Goal: Task Accomplishment & Management: Manage account settings

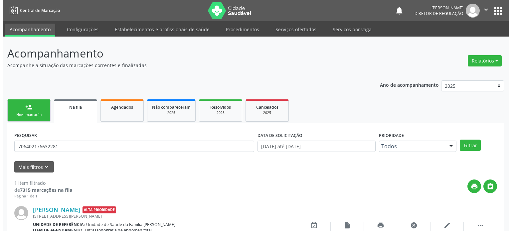
scroll to position [39, 0]
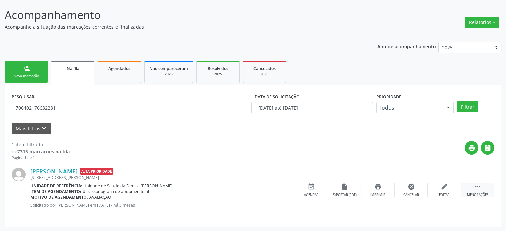
click at [476, 193] on div "Menos ações" at bounding box center [477, 195] width 21 height 5
click at [476, 193] on div "Mais ações" at bounding box center [478, 195] width 18 height 5
click at [414, 191] on div "cancel Cancelar" at bounding box center [410, 190] width 33 height 14
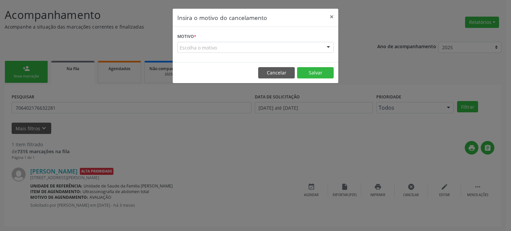
click at [214, 46] on div "Escolha o motivo" at bounding box center [255, 47] width 156 height 11
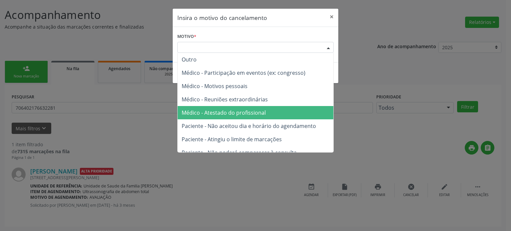
click at [214, 109] on span "Médico - Atestado do profissional" at bounding box center [224, 112] width 84 height 7
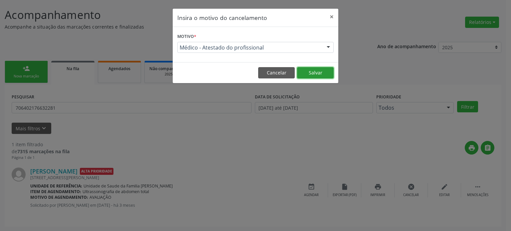
click at [321, 73] on button "Salvar" at bounding box center [315, 72] width 37 height 11
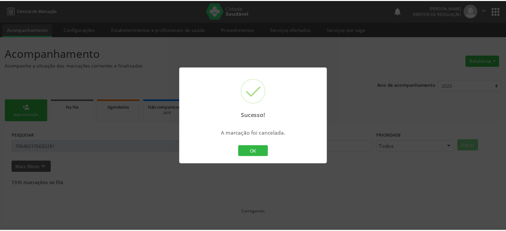
scroll to position [0, 0]
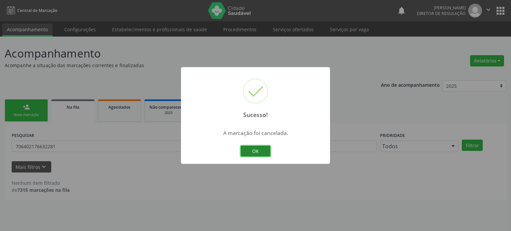
click at [264, 151] on button "OK" at bounding box center [255, 151] width 30 height 11
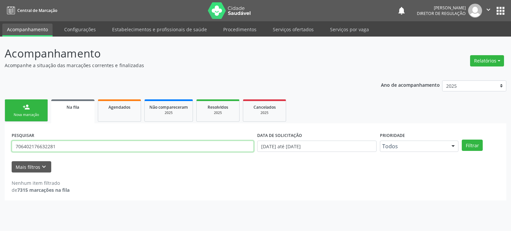
click at [48, 150] on input "706402176632281" at bounding box center [133, 146] width 242 height 11
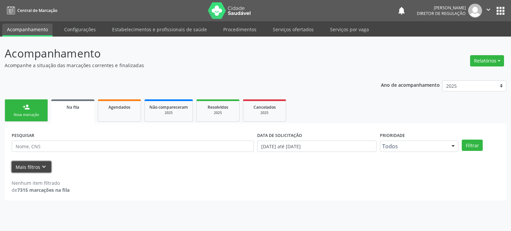
click at [40, 169] on icon "keyboard_arrow_down" at bounding box center [43, 166] width 7 height 7
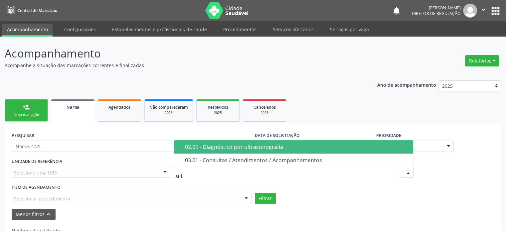
type input "ultr"
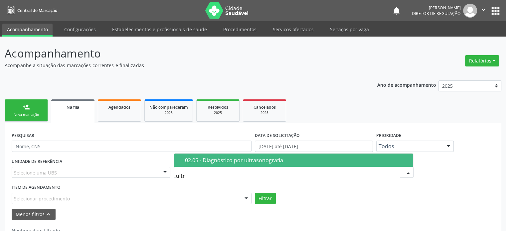
click at [217, 156] on span "02.05 - Diagnóstico por ultrasonografia" at bounding box center [293, 160] width 239 height 13
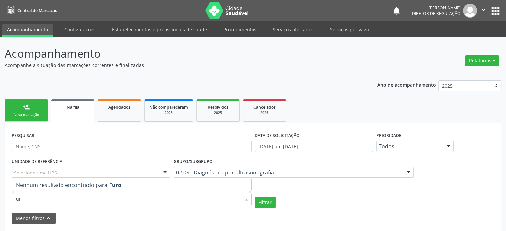
type input "u"
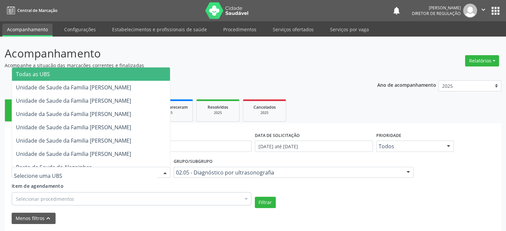
click at [56, 171] on div at bounding box center [91, 172] width 159 height 11
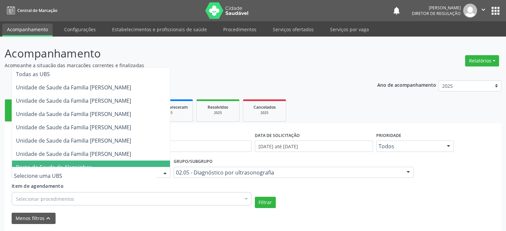
click at [109, 194] on div "Selecionar procedimentos" at bounding box center [132, 198] width 240 height 13
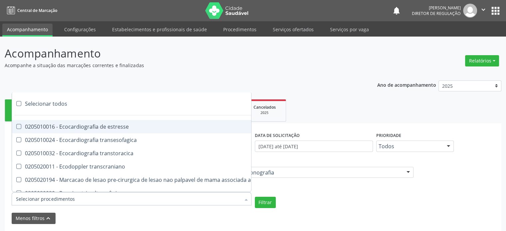
click at [109, 194] on input "Item de agendamento" at bounding box center [128, 198] width 225 height 13
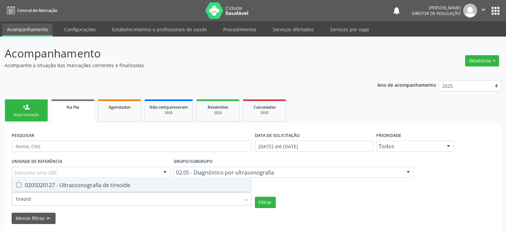
type input "tireoide"
click at [118, 183] on div "0205020127 - Ultrassonografia de tireoide" at bounding box center [131, 185] width 231 height 5
checkbox tireoide "true"
click at [257, 203] on button "Filtrar" at bounding box center [265, 202] width 21 height 11
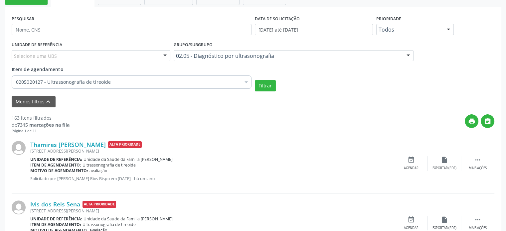
scroll to position [133, 0]
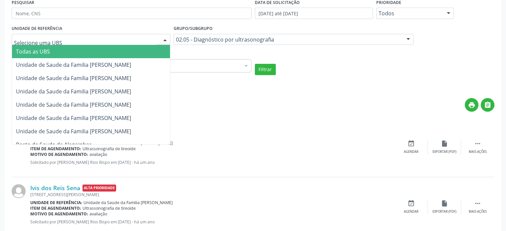
click at [47, 45] on span "Todas as UBS" at bounding box center [91, 51] width 158 height 13
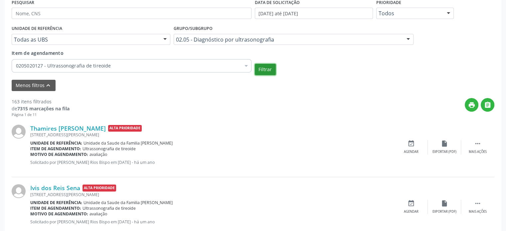
click at [265, 67] on button "Filtrar" at bounding box center [265, 69] width 21 height 11
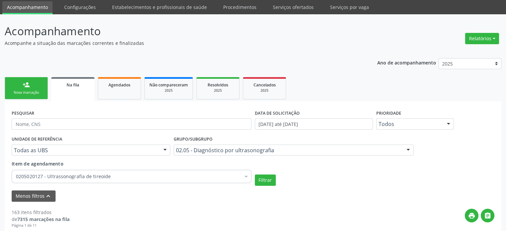
scroll to position [33, 0]
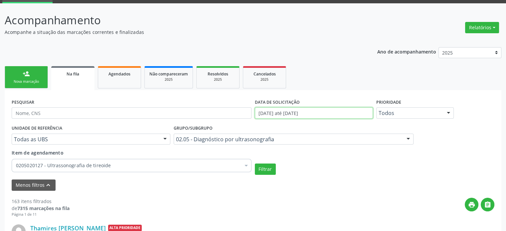
click at [344, 114] on body "Central de Marcação notifications [PERSON_NAME] Diretor de regulação  Configur…" at bounding box center [253, 82] width 506 height 231
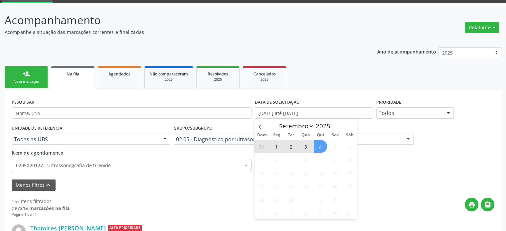
click at [319, 147] on span "4" at bounding box center [320, 146] width 13 height 13
type input "[DATE]"
click at [259, 129] on icon at bounding box center [260, 127] width 5 height 5
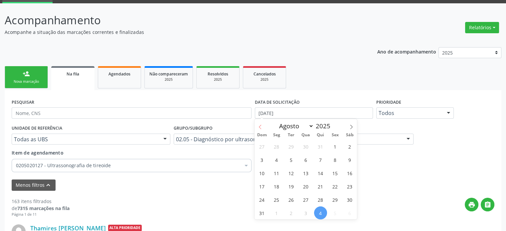
click at [259, 129] on icon at bounding box center [260, 127] width 5 height 5
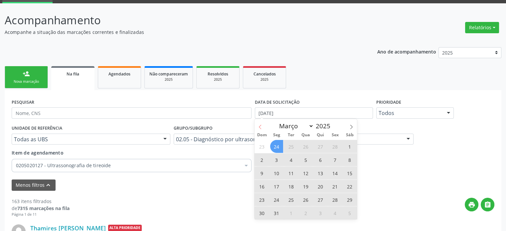
click at [258, 123] on span at bounding box center [259, 124] width 11 height 11
select select "1"
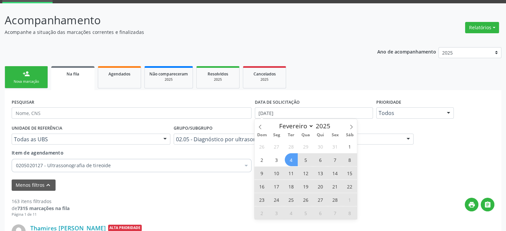
click at [291, 156] on span "4" at bounding box center [291, 159] width 13 height 13
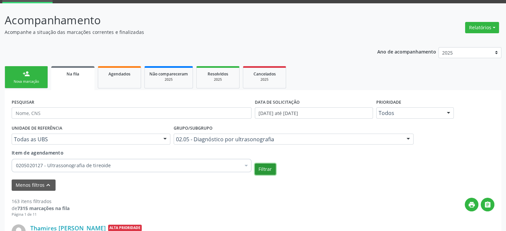
click at [266, 174] on button "Filtrar" at bounding box center [265, 169] width 21 height 11
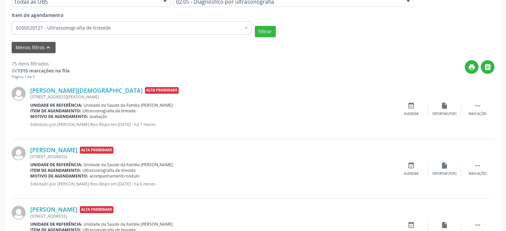
scroll to position [180, 0]
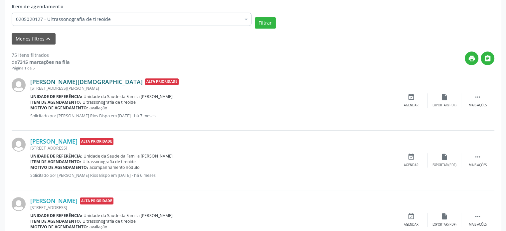
click at [73, 81] on link "[PERSON_NAME][DEMOGRAPHIC_DATA]" at bounding box center [86, 81] width 112 height 7
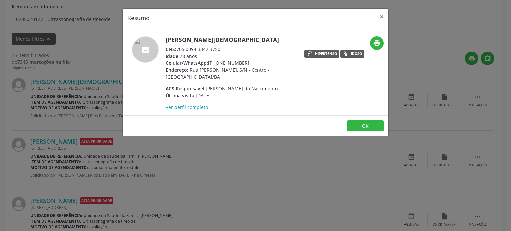
drag, startPoint x: 166, startPoint y: 39, endPoint x: 253, endPoint y: 40, distance: 86.5
click at [253, 40] on h5 "[PERSON_NAME][DEMOGRAPHIC_DATA]" at bounding box center [230, 39] width 129 height 7
copy h5 "[PERSON_NAME][DEMOGRAPHIC_DATA]"
click at [138, 183] on div "Resumo × [PERSON_NAME][DEMOGRAPHIC_DATA] CNS: 705 0094 3342 3750 Idade: 78 anos…" at bounding box center [255, 115] width 511 height 231
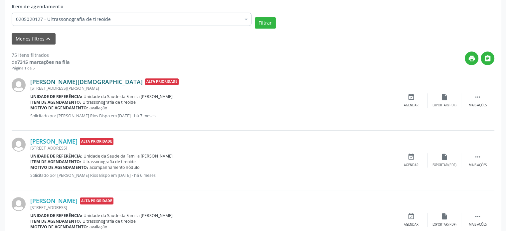
click at [75, 78] on link "[PERSON_NAME][DEMOGRAPHIC_DATA]" at bounding box center [86, 81] width 112 height 7
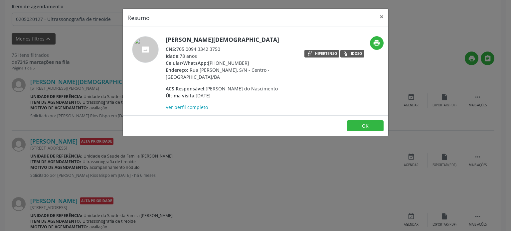
click at [65, 116] on div "Resumo × [PERSON_NAME][DEMOGRAPHIC_DATA] CNS: 705 0094 3342 3750 Idade: 78 anos…" at bounding box center [255, 115] width 511 height 231
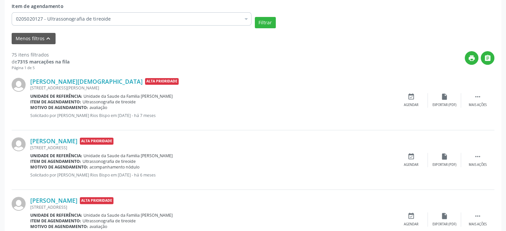
scroll to position [279, 0]
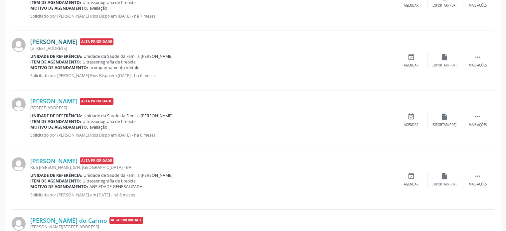
click at [64, 42] on link "[PERSON_NAME]" at bounding box center [53, 41] width 47 height 7
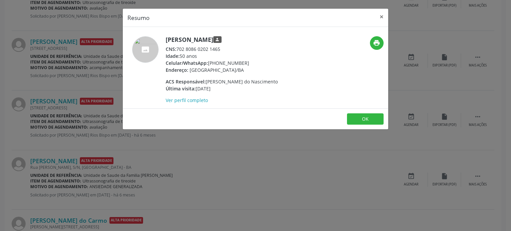
drag, startPoint x: 166, startPoint y: 37, endPoint x: 246, endPoint y: 41, distance: 80.6
click at [246, 41] on h5 "[PERSON_NAME] person" at bounding box center [222, 39] width 112 height 7
copy h5 "[PERSON_NAME]"
drag, startPoint x: 208, startPoint y: 64, endPoint x: 248, endPoint y: 64, distance: 39.6
click at [248, 64] on div "Celular/WhatsApp: [PHONE_NUMBER]" at bounding box center [222, 63] width 112 height 7
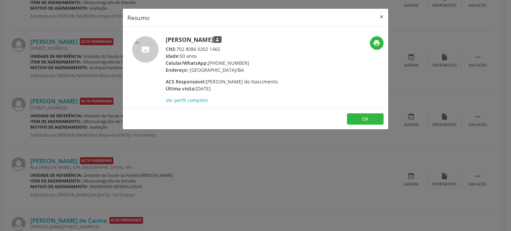
copy div "[PHONE_NUMBER]"
click at [133, 153] on div "Resumo × [PERSON_NAME] person CNS: 702 8086 0202 1465 Idade: 50 anos Celular/Wh…" at bounding box center [255, 115] width 511 height 231
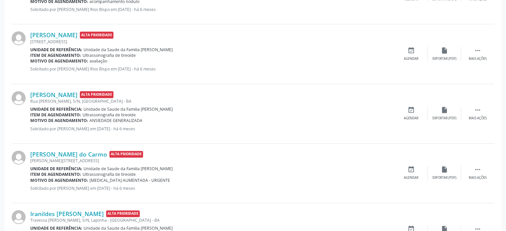
scroll to position [346, 0]
click at [50, 34] on link "[PERSON_NAME]" at bounding box center [53, 34] width 47 height 7
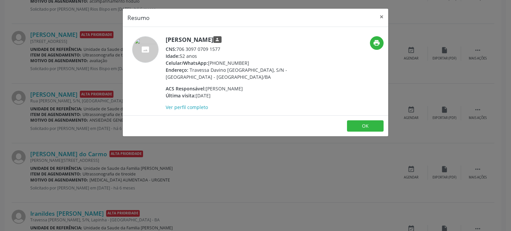
drag, startPoint x: 166, startPoint y: 37, endPoint x: 227, endPoint y: 39, distance: 60.9
click at [227, 39] on h5 "[PERSON_NAME] person" at bounding box center [230, 39] width 129 height 7
copy h5 "[PERSON_NAME]"
click at [76, 62] on div "Resumo × [PERSON_NAME] person CNS: 706 3097 0709 1577 Idade: 52 anos Celular/Wh…" at bounding box center [255, 115] width 511 height 231
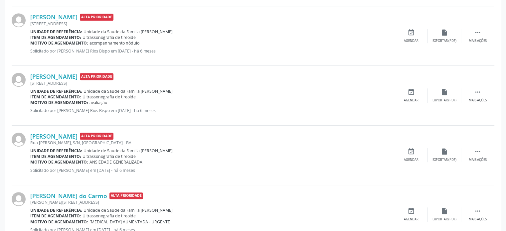
scroll to position [279, 0]
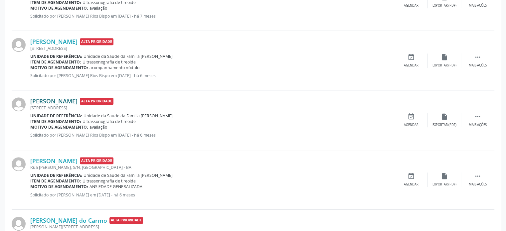
click at [52, 104] on link "[PERSON_NAME]" at bounding box center [53, 100] width 47 height 7
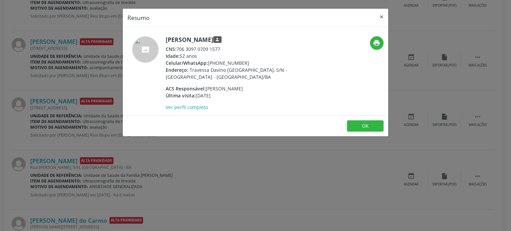
drag, startPoint x: 164, startPoint y: 38, endPoint x: 228, endPoint y: 38, distance: 63.9
click at [228, 38] on div "[PERSON_NAME] person CNS: 706 3097 0709 1577 Idade: 52 anos Celular/WhatsApp: […" at bounding box center [211, 73] width 177 height 75
copy div "[PERSON_NAME]"
click at [65, 57] on div "Resumo × [PERSON_NAME] person CNS: 706 3097 0709 1577 Idade: 52 anos Celular/Wh…" at bounding box center [255, 115] width 511 height 231
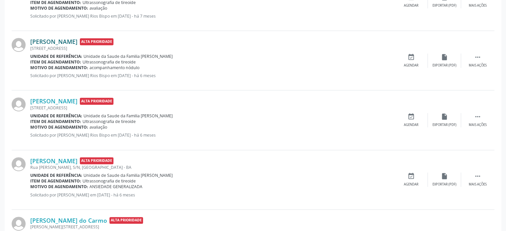
click at [55, 41] on link "[PERSON_NAME]" at bounding box center [53, 41] width 47 height 7
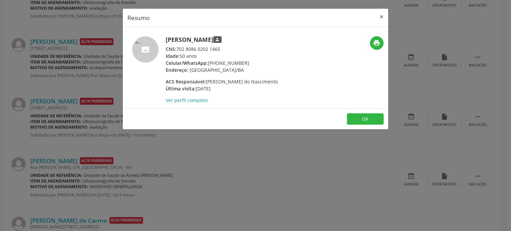
drag, startPoint x: 166, startPoint y: 39, endPoint x: 248, endPoint y: 39, distance: 81.8
click at [248, 39] on h5 "[PERSON_NAME] person" at bounding box center [222, 39] width 112 height 7
copy h5 "[PERSON_NAME]"
click at [89, 106] on div "Resumo × [PERSON_NAME] person CNS: 702 8086 0202 1465 Idade: 50 anos Celular/Wh…" at bounding box center [255, 115] width 511 height 231
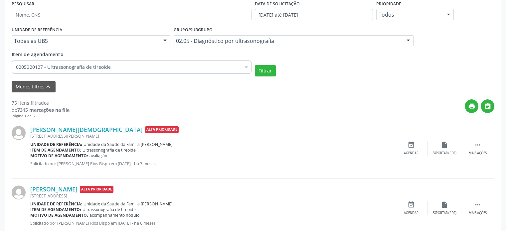
scroll to position [47, 0]
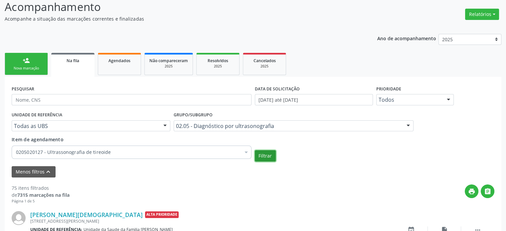
click at [265, 157] on button "Filtrar" at bounding box center [265, 155] width 21 height 11
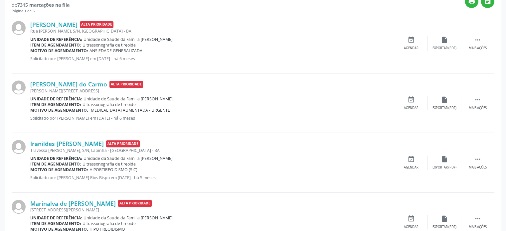
scroll to position [246, 0]
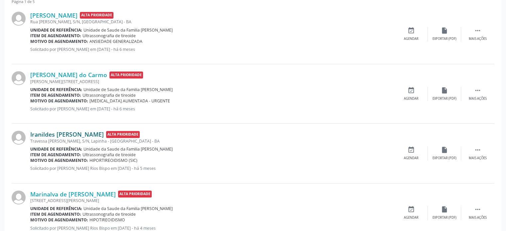
click at [67, 133] on link "Iranildes [PERSON_NAME]" at bounding box center [67, 134] width 74 height 7
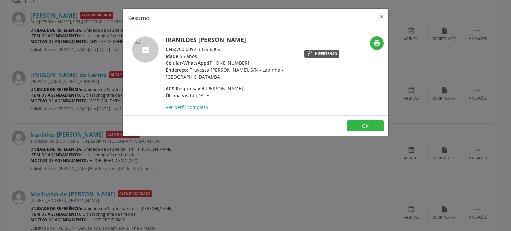
drag, startPoint x: 164, startPoint y: 38, endPoint x: 258, endPoint y: 38, distance: 93.8
click at [258, 38] on div "Iranildes [PERSON_NAME] CNS: 700 0092 3339 6309 Idade: 55 anos Celular/WhatsApp…" at bounding box center [211, 73] width 177 height 75
click at [88, 122] on div "Resumo × Iranildes [PERSON_NAME] CNS: 700 0092 3339 6309 Idade: 55 anos Celular…" at bounding box center [255, 115] width 511 height 231
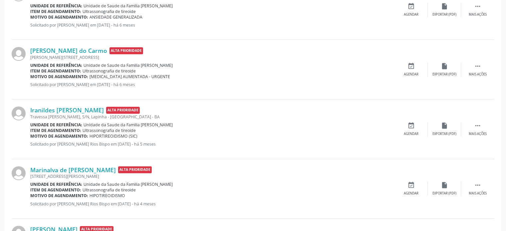
scroll to position [346, 0]
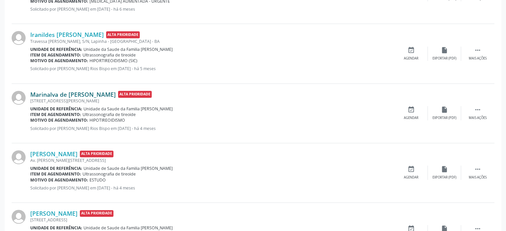
click at [73, 92] on link "Marinalva de [PERSON_NAME]" at bounding box center [72, 94] width 85 height 7
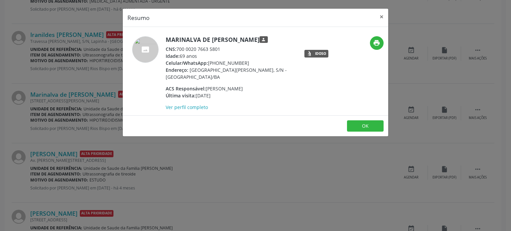
drag, startPoint x: 166, startPoint y: 38, endPoint x: 253, endPoint y: 40, distance: 87.2
click at [253, 40] on h5 "Marinalva de [PERSON_NAME] person" at bounding box center [230, 39] width 129 height 7
copy h5 "Marinalva de [PERSON_NAME]"
click at [82, 122] on div "Resumo × Marinalva de [PERSON_NAME] person CNS: 700 0020 7663 5801 Idade: 69 an…" at bounding box center [255, 115] width 511 height 231
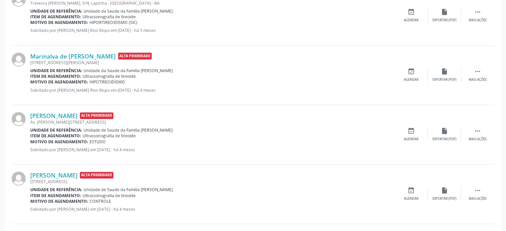
scroll to position [412, 0]
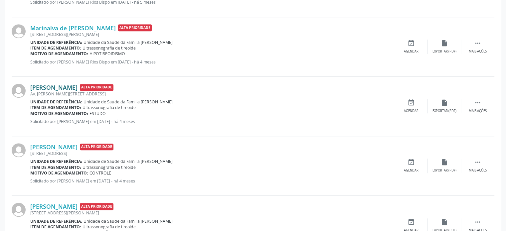
click at [78, 84] on link "[PERSON_NAME]" at bounding box center [53, 87] width 47 height 7
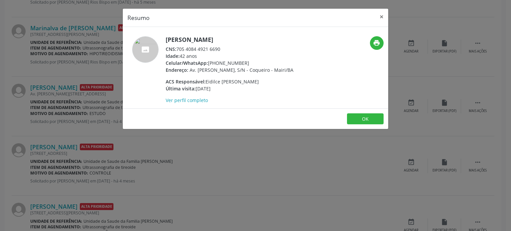
drag, startPoint x: 166, startPoint y: 40, endPoint x: 285, endPoint y: 36, distance: 119.2
click at [285, 36] on div "[PERSON_NAME] CNS: 705 4084 4921 6690 Idade: 42 anos Celular/WhatsApp: [PHONE_N…" at bounding box center [255, 67] width 265 height 81
copy h5 "[PERSON_NAME]"
click at [205, 170] on div "Resumo × [PERSON_NAME] CNS: 705 4084 4921 6690 Idade: 42 anos Celular/WhatsApp:…" at bounding box center [255, 115] width 511 height 231
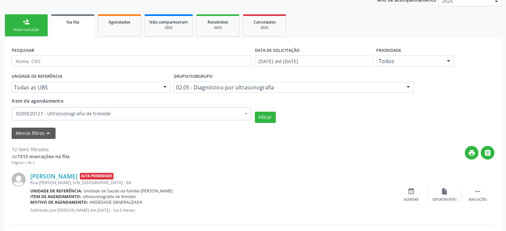
scroll to position [47, 0]
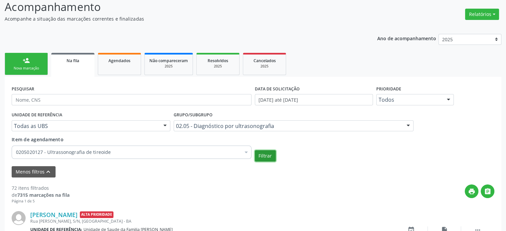
click at [266, 156] on button "Filtrar" at bounding box center [265, 155] width 21 height 11
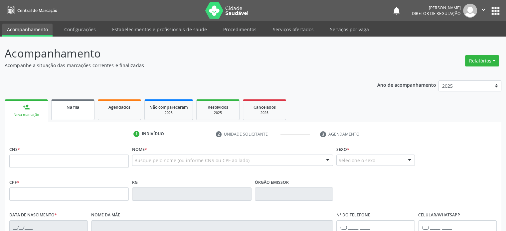
click at [77, 111] on link "Na fila" at bounding box center [72, 109] width 43 height 21
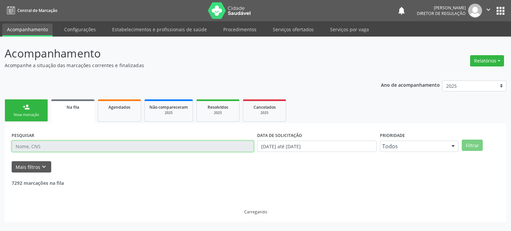
click at [44, 146] on input "text" at bounding box center [133, 146] width 242 height 11
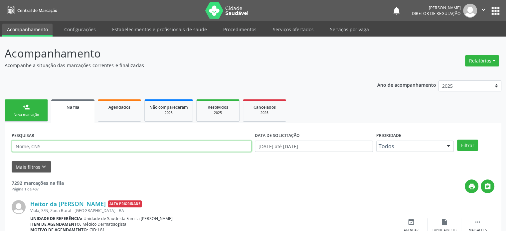
click at [44, 146] on input "text" at bounding box center [132, 146] width 240 height 11
paste input "[PERSON_NAME][DEMOGRAPHIC_DATA]"
click at [457, 140] on button "Filtrar" at bounding box center [467, 145] width 21 height 11
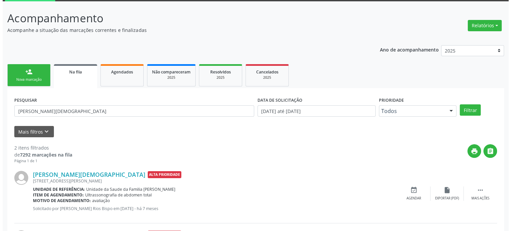
scroll to position [98, 0]
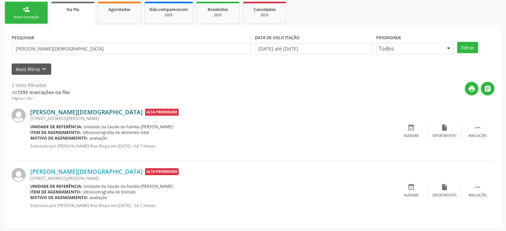
click at [69, 111] on link "[PERSON_NAME][DEMOGRAPHIC_DATA]" at bounding box center [86, 111] width 112 height 7
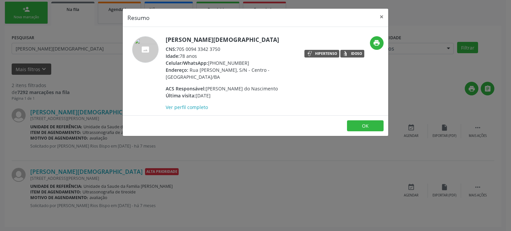
drag, startPoint x: 209, startPoint y: 62, endPoint x: 244, endPoint y: 64, distance: 35.3
click at [244, 64] on div "Celular/WhatsApp: (74) 99953-1159" at bounding box center [230, 63] width 129 height 7
copy div "[PHONE_NUMBER]"
click at [177, 179] on div "Resumo × [PERSON_NAME][DEMOGRAPHIC_DATA] CNS: 705 0094 3342 3750 Idade: 78 anos…" at bounding box center [255, 115] width 511 height 231
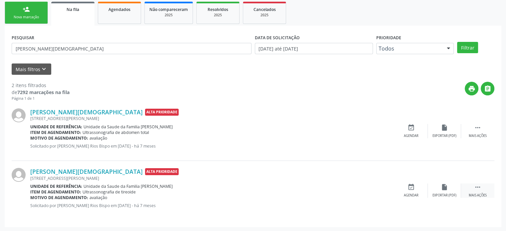
click at [478, 189] on icon "" at bounding box center [477, 187] width 7 height 7
click at [412, 189] on icon "cancel" at bounding box center [410, 187] width 7 height 7
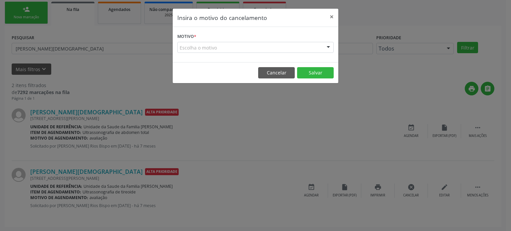
click at [197, 42] on div "Escolha o motivo" at bounding box center [255, 47] width 156 height 11
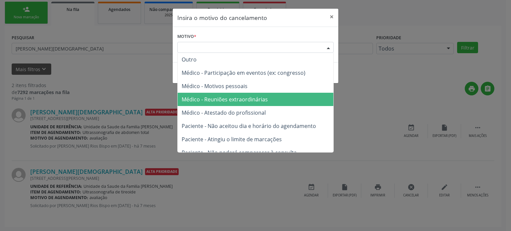
click at [221, 93] on span "Médico - Reuniões extraordinárias" at bounding box center [256, 99] width 156 height 13
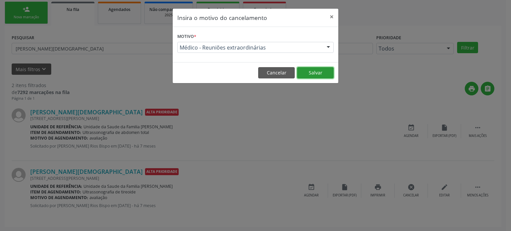
click at [307, 72] on button "Salvar" at bounding box center [315, 72] width 37 height 11
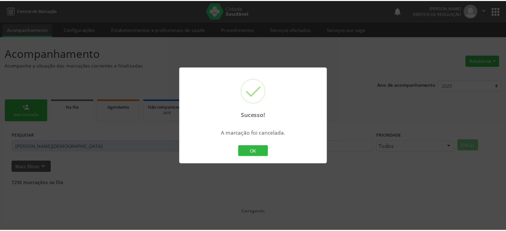
scroll to position [0, 0]
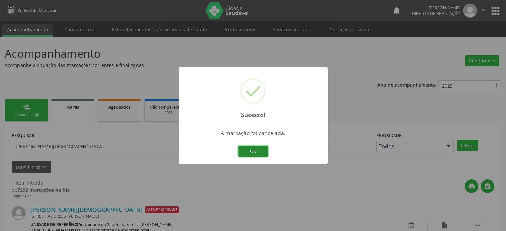
click at [260, 151] on button "OK" at bounding box center [253, 151] width 30 height 11
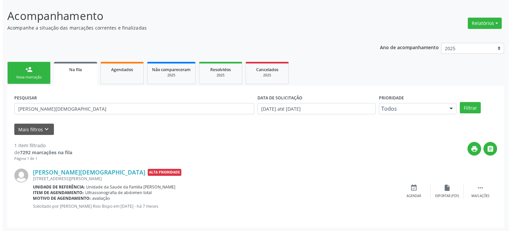
scroll to position [39, 0]
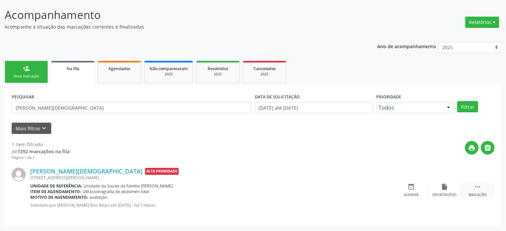
click at [480, 188] on icon "" at bounding box center [477, 186] width 7 height 7
click at [415, 186] on div "cancel Cancelar" at bounding box center [410, 190] width 33 height 14
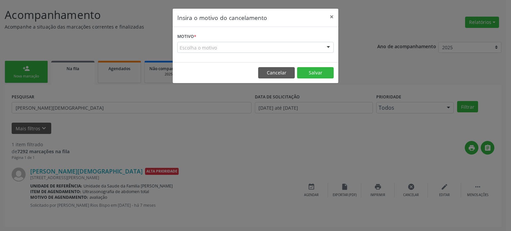
click at [206, 48] on div "Escolha o motivo" at bounding box center [255, 47] width 156 height 11
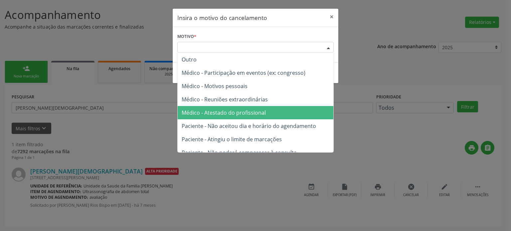
click at [226, 116] on span "Médico - Atestado do profissional" at bounding box center [224, 112] width 84 height 7
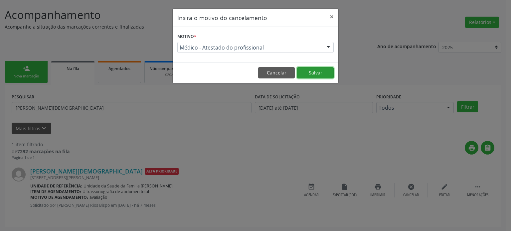
click at [305, 76] on button "Salvar" at bounding box center [315, 72] width 37 height 11
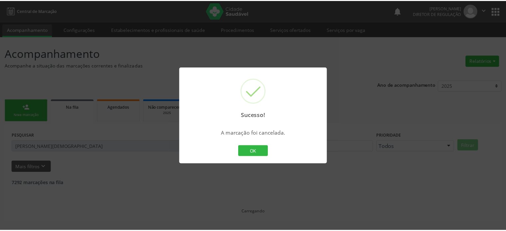
scroll to position [0, 0]
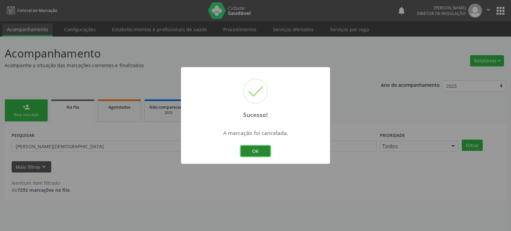
click at [258, 153] on button "OK" at bounding box center [255, 151] width 30 height 11
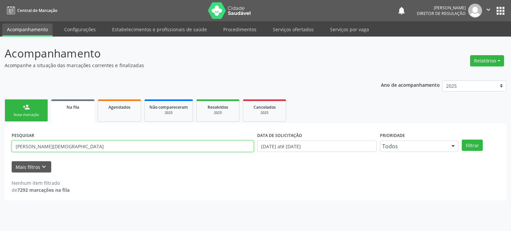
click at [73, 143] on input "[PERSON_NAME][DEMOGRAPHIC_DATA]" at bounding box center [133, 146] width 242 height 11
paste input "[PERSON_NAME]"
click at [462, 140] on button "Filtrar" at bounding box center [472, 145] width 21 height 11
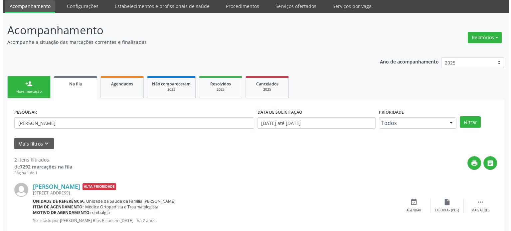
scroll to position [98, 0]
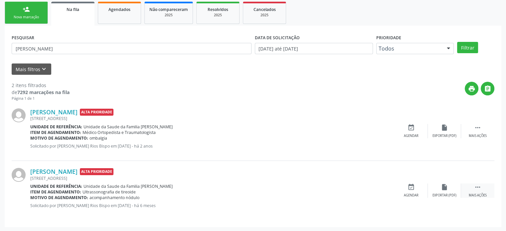
drag, startPoint x: 483, startPoint y: 189, endPoint x: 477, endPoint y: 188, distance: 6.4
click at [483, 189] on div " Mais ações" at bounding box center [477, 191] width 33 height 14
click at [414, 187] on icon "cancel" at bounding box center [410, 187] width 7 height 7
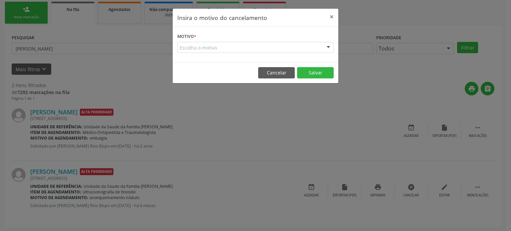
click at [225, 50] on div "Escolha o motivo" at bounding box center [255, 47] width 156 height 11
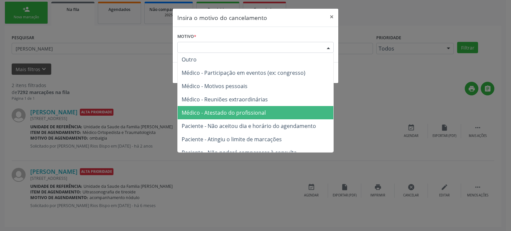
click at [232, 114] on span "Médico - Atestado do profissional" at bounding box center [224, 112] width 84 height 7
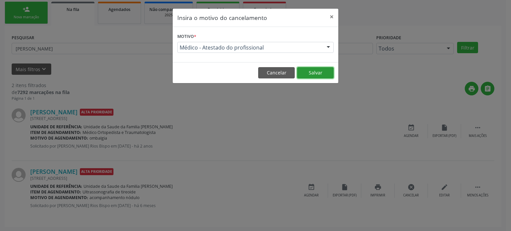
click at [315, 73] on button "Salvar" at bounding box center [315, 72] width 37 height 11
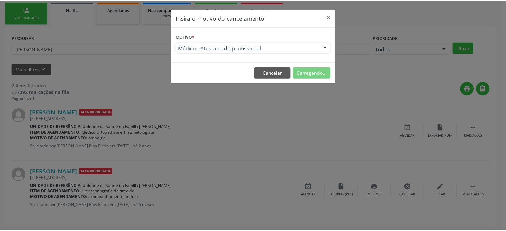
scroll to position [0, 0]
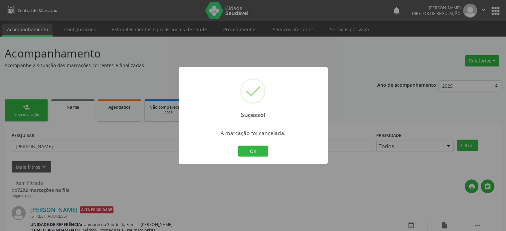
click at [53, 140] on div "Sucesso! × A marcação foi cancelada. OK Cancel" at bounding box center [253, 115] width 506 height 231
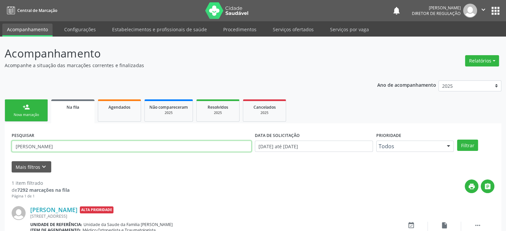
click at [53, 141] on input "[PERSON_NAME]" at bounding box center [132, 146] width 240 height 11
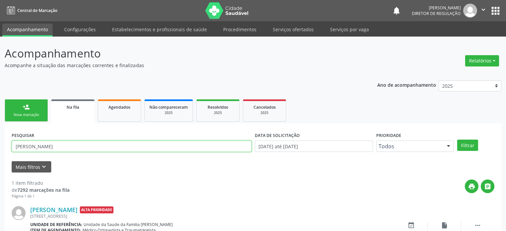
click at [53, 141] on input "[PERSON_NAME]" at bounding box center [132, 146] width 240 height 11
paste input "anelna Rios Souza"
type input "[PERSON_NAME]"
click at [457, 140] on button "Filtrar" at bounding box center [467, 145] width 21 height 11
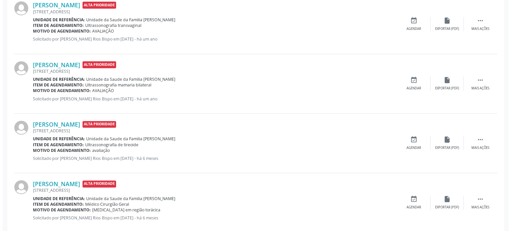
scroll to position [282, 0]
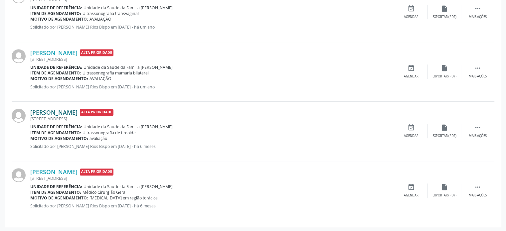
click at [56, 109] on link "[PERSON_NAME]" at bounding box center [53, 112] width 47 height 7
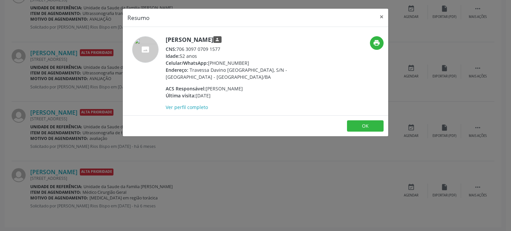
click at [259, 152] on div "Resumo × [PERSON_NAME] person CNS: 706 3097 0709 1577 Idade: 52 anos Celular/Wh…" at bounding box center [255, 115] width 511 height 231
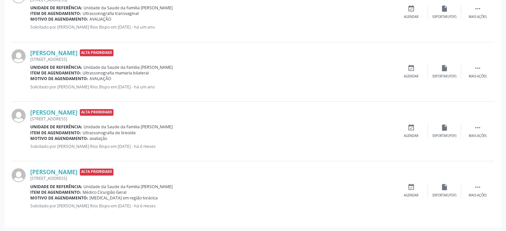
click at [47, 116] on div "[STREET_ADDRESS]" at bounding box center [212, 119] width 364 height 6
click at [52, 118] on div "[STREET_ADDRESS]" at bounding box center [212, 119] width 364 height 6
click at [57, 116] on div "[STREET_ADDRESS]" at bounding box center [212, 119] width 364 height 6
click at [57, 111] on link "[PERSON_NAME]" at bounding box center [53, 112] width 47 height 7
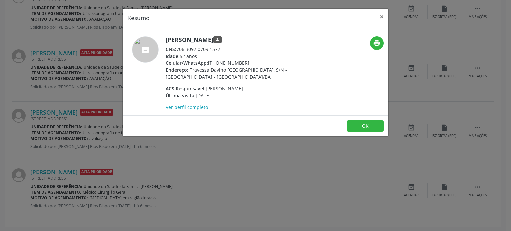
drag, startPoint x: 166, startPoint y: 38, endPoint x: 228, endPoint y: 39, distance: 61.5
click at [228, 39] on h5 "[PERSON_NAME] person" at bounding box center [230, 39] width 129 height 7
click at [78, 85] on div "Resumo × [PERSON_NAME] person CNS: 706 3097 0709 1577 Idade: 52 anos Celular/Wh…" at bounding box center [255, 115] width 511 height 231
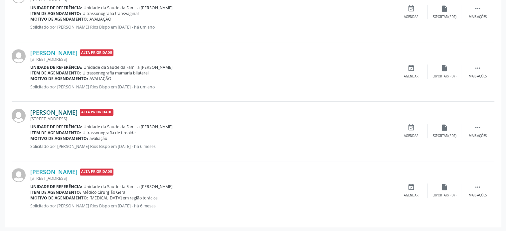
click at [58, 112] on link "[PERSON_NAME]" at bounding box center [53, 112] width 47 height 7
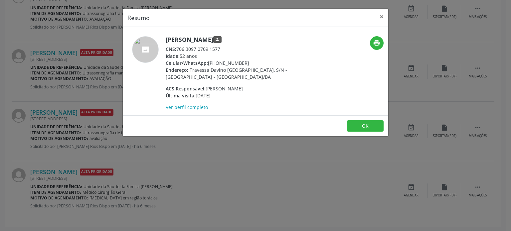
drag, startPoint x: 165, startPoint y: 40, endPoint x: 226, endPoint y: 40, distance: 60.9
click at [226, 40] on h5 "[PERSON_NAME] person" at bounding box center [230, 39] width 129 height 7
copy h5 "[PERSON_NAME]"
click at [90, 55] on div "Resumo × [PERSON_NAME] person CNS: 706 3097 0709 1577 Idade: 52 anos Celular/Wh…" at bounding box center [255, 115] width 511 height 231
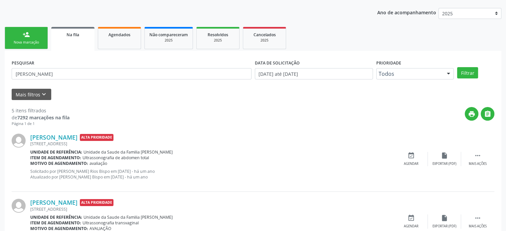
scroll to position [149, 0]
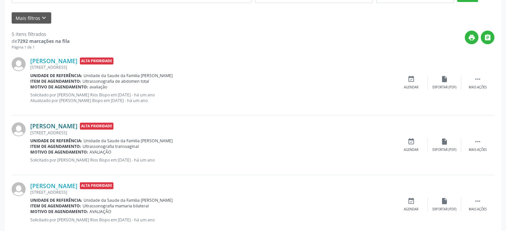
click at [42, 127] on link "[PERSON_NAME]" at bounding box center [53, 125] width 47 height 7
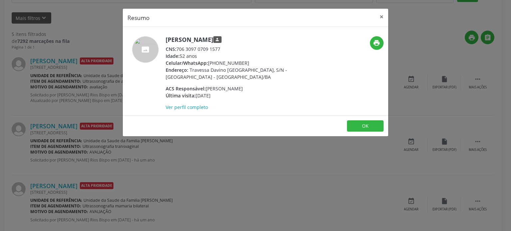
drag, startPoint x: 209, startPoint y: 62, endPoint x: 243, endPoint y: 62, distance: 34.9
click at [243, 62] on div "Celular/WhatsApp: (16) 99453-7985" at bounding box center [230, 63] width 129 height 7
copy div "[PHONE_NUMBER]"
click at [82, 151] on div "Resumo × [PERSON_NAME] person CNS: 706 3097 0709 1577 Idade: 52 anos Celular/Wh…" at bounding box center [255, 115] width 511 height 231
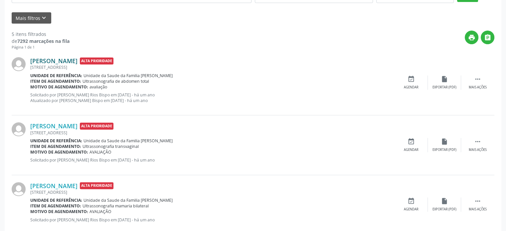
click at [65, 60] on link "[PERSON_NAME]" at bounding box center [53, 60] width 47 height 7
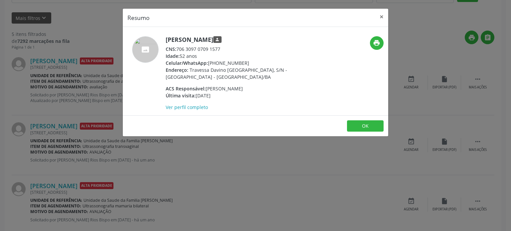
click at [55, 110] on div "Resumo × [PERSON_NAME] person CNS: 706 3097 0709 1577 Idade: 52 anos Celular/Wh…" at bounding box center [255, 115] width 511 height 231
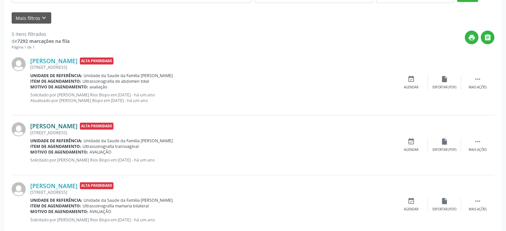
click at [56, 125] on link "[PERSON_NAME]" at bounding box center [53, 125] width 47 height 7
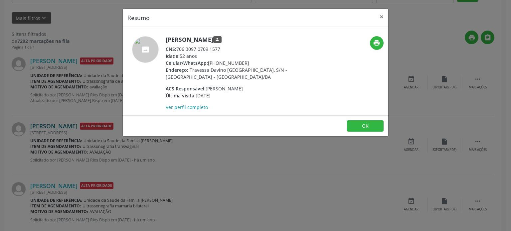
click at [56, 125] on div "Resumo × [PERSON_NAME] person CNS: 706 3097 0709 1577 Idade: 52 anos Celular/Wh…" at bounding box center [255, 115] width 511 height 231
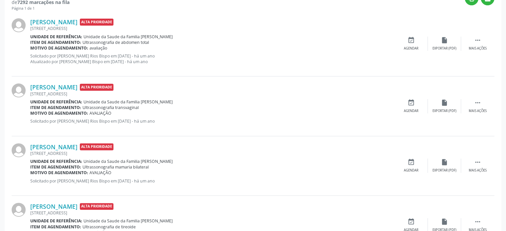
scroll to position [249, 0]
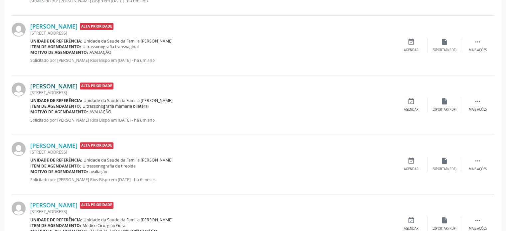
click at [61, 85] on link "[PERSON_NAME]" at bounding box center [53, 85] width 47 height 7
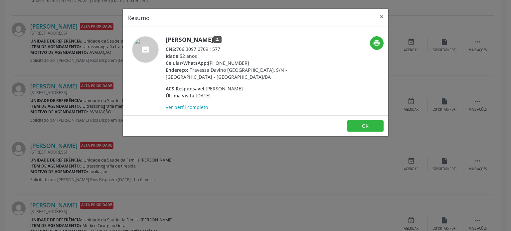
click at [73, 116] on div "Resumo × [PERSON_NAME] person CNS: 706 3097 0709 1577 Idade: 52 anos Celular/Wh…" at bounding box center [255, 115] width 511 height 231
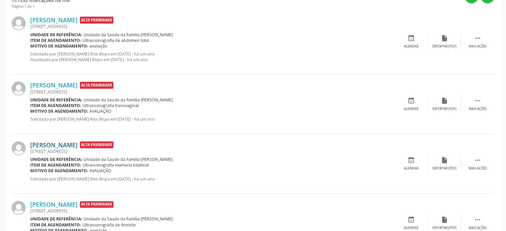
scroll to position [116, 0]
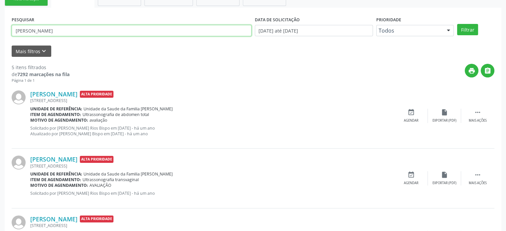
click at [79, 32] on input "[PERSON_NAME]" at bounding box center [132, 30] width 240 height 11
click at [457, 24] on button "Filtrar" at bounding box center [467, 29] width 21 height 11
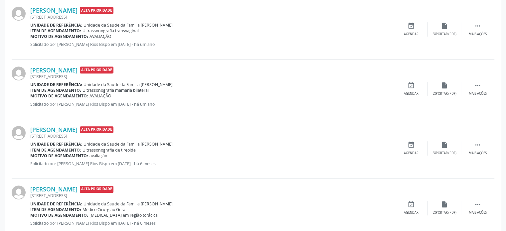
scroll to position [282, 0]
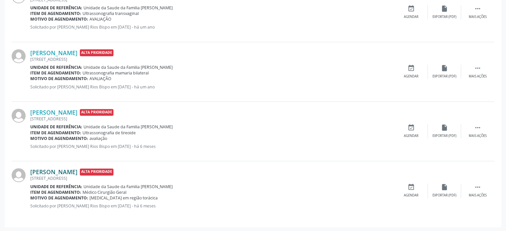
click at [52, 170] on link "[PERSON_NAME]" at bounding box center [53, 171] width 47 height 7
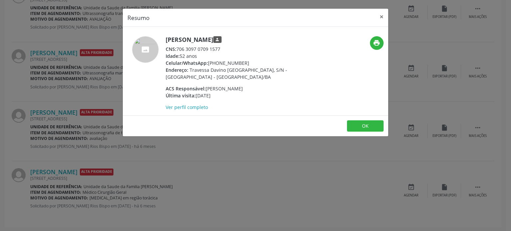
click at [207, 166] on div "Resumo × [PERSON_NAME] person CNS: 706 3097 0709 1577 Idade: 52 anos Celular/Wh…" at bounding box center [255, 115] width 511 height 231
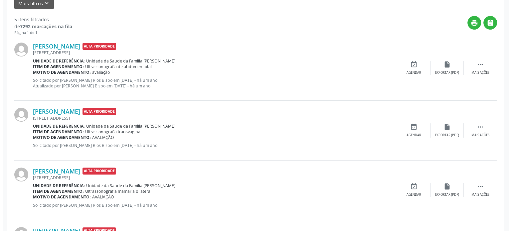
scroll to position [82, 0]
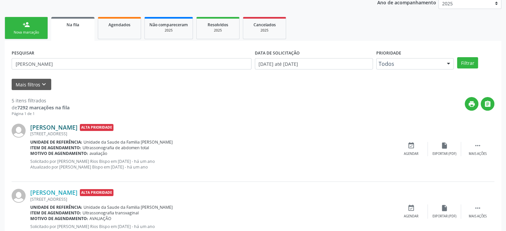
click at [46, 129] on link "[PERSON_NAME]" at bounding box center [53, 127] width 47 height 7
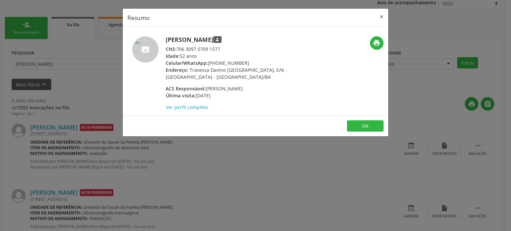
drag, startPoint x: 209, startPoint y: 61, endPoint x: 245, endPoint y: 65, distance: 36.4
click at [245, 65] on div "Celular/WhatsApp: (16) 99453-7985" at bounding box center [230, 63] width 129 height 7
copy div "[PHONE_NUMBER]"
click at [381, 16] on button "×" at bounding box center [381, 17] width 13 height 16
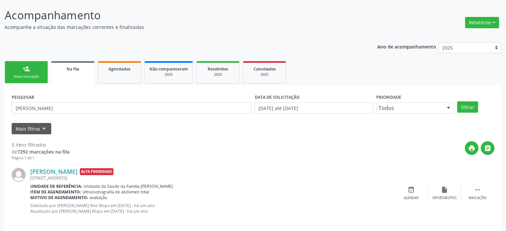
scroll to position [0, 0]
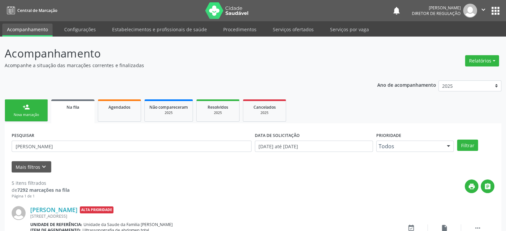
click at [495, 10] on button "apps" at bounding box center [496, 11] width 12 height 12
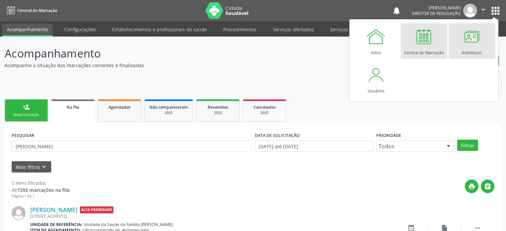
click at [478, 45] on div at bounding box center [472, 37] width 20 height 20
